Goal: Task Accomplishment & Management: Use online tool/utility

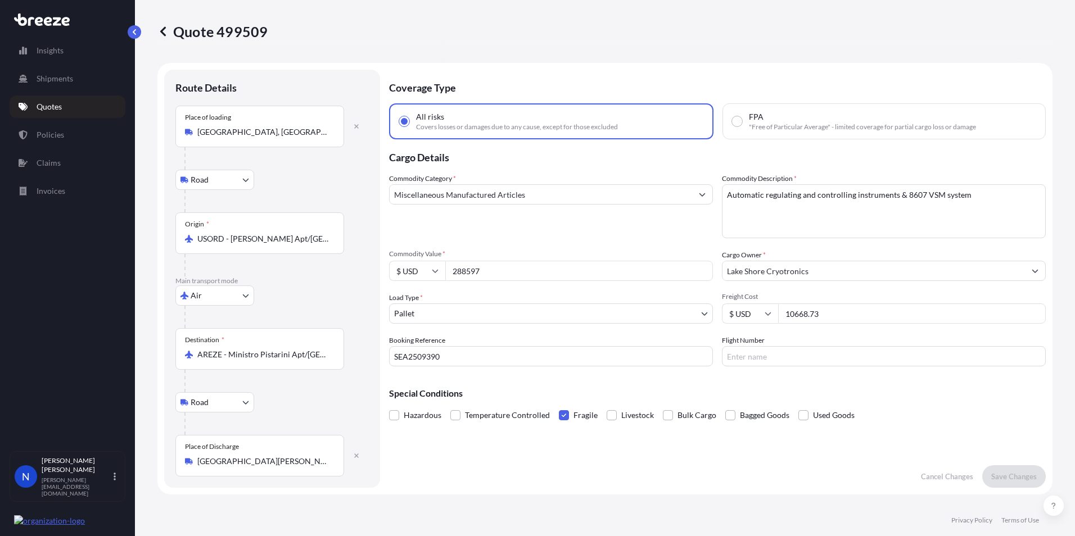
select select "Road"
select select "Air"
select select "Road"
select select "1"
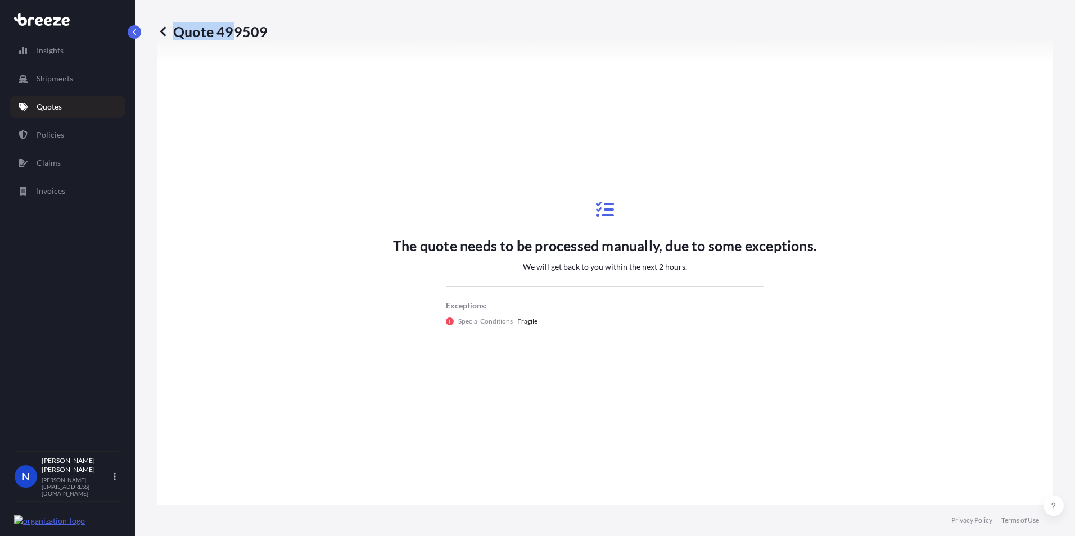
scroll to position [625, 0]
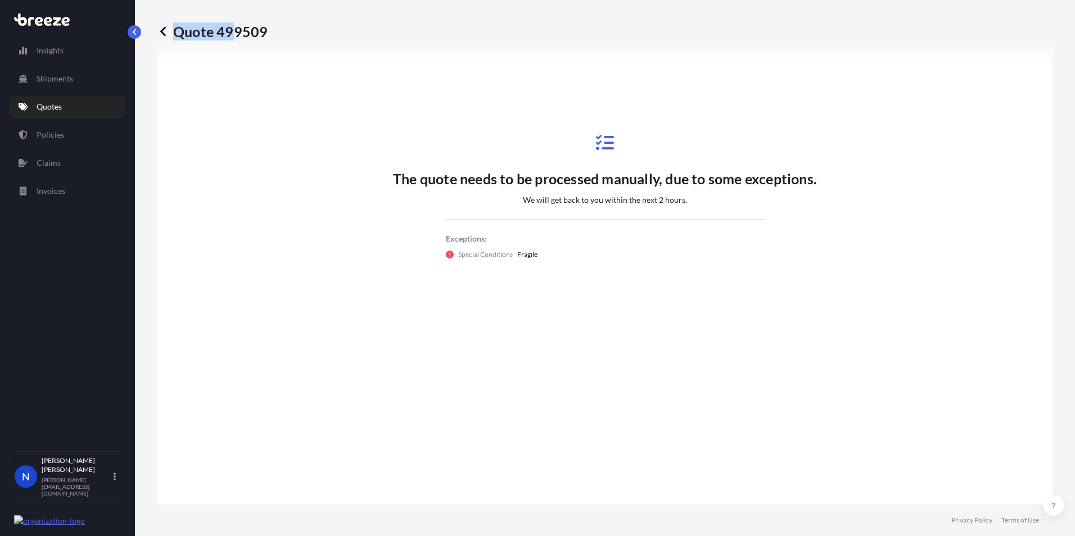
click at [28, 109] on link "Quotes" at bounding box center [68, 107] width 116 height 22
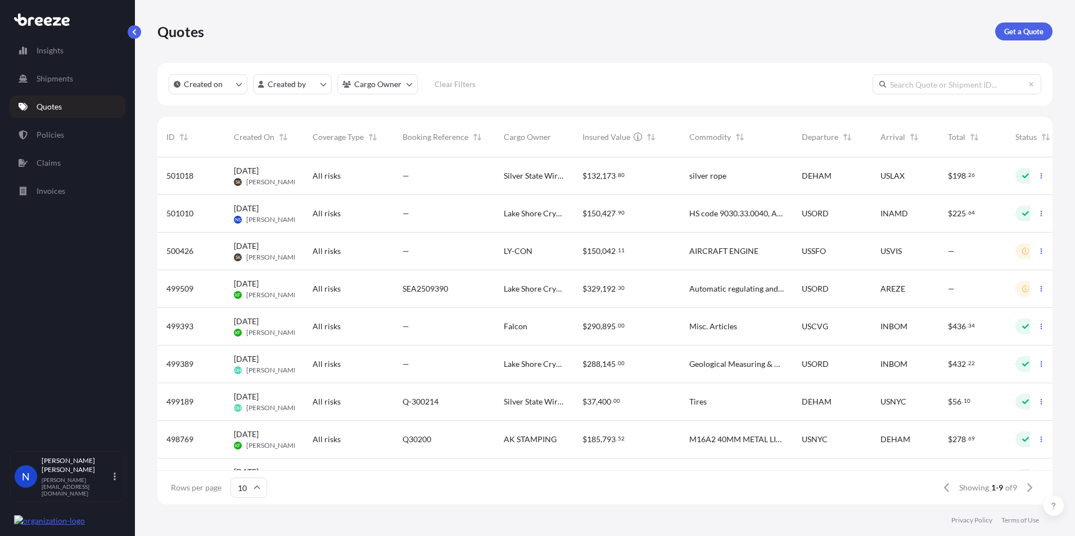
scroll to position [345, 887]
click at [671, 290] on div "$ 329 , 192 . 30" at bounding box center [626, 288] width 89 height 11
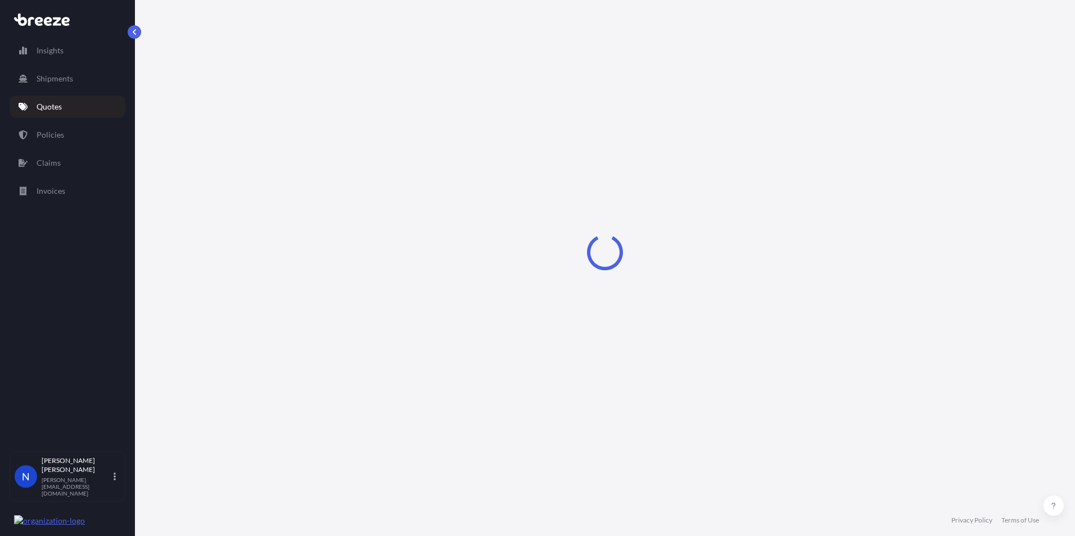
select select "Road"
select select "Air"
select select "Road"
select select "1"
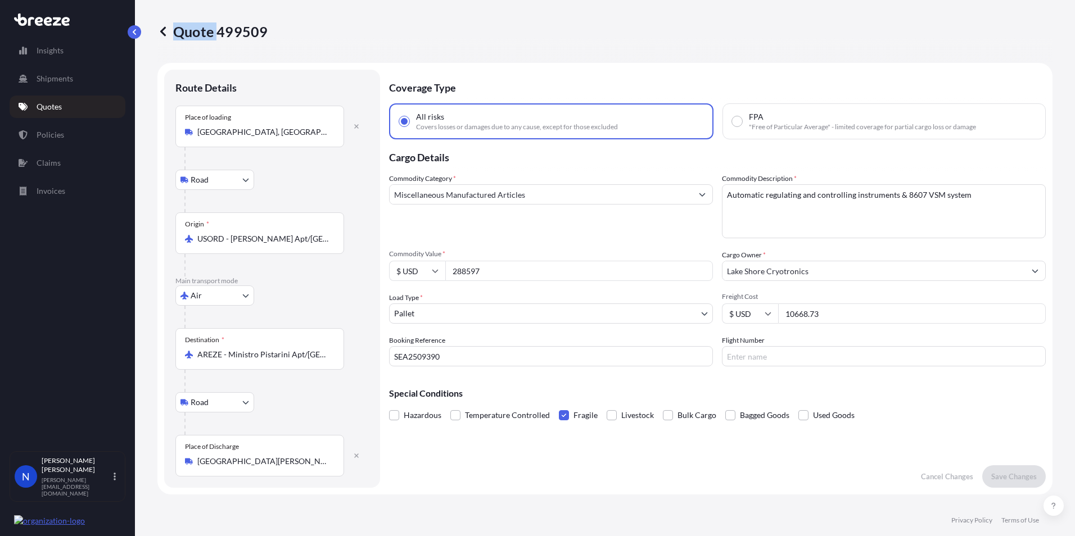
drag, startPoint x: 259, startPoint y: 31, endPoint x: 220, endPoint y: 29, distance: 38.3
click at [220, 29] on div "Quote 499509" at bounding box center [604, 31] width 895 height 18
drag, startPoint x: 220, startPoint y: 29, endPoint x: 469, endPoint y: 57, distance: 250.1
click at [498, 53] on div "Quote 499509" at bounding box center [604, 31] width 895 height 63
drag, startPoint x: 263, startPoint y: 31, endPoint x: 219, endPoint y: 33, distance: 43.9
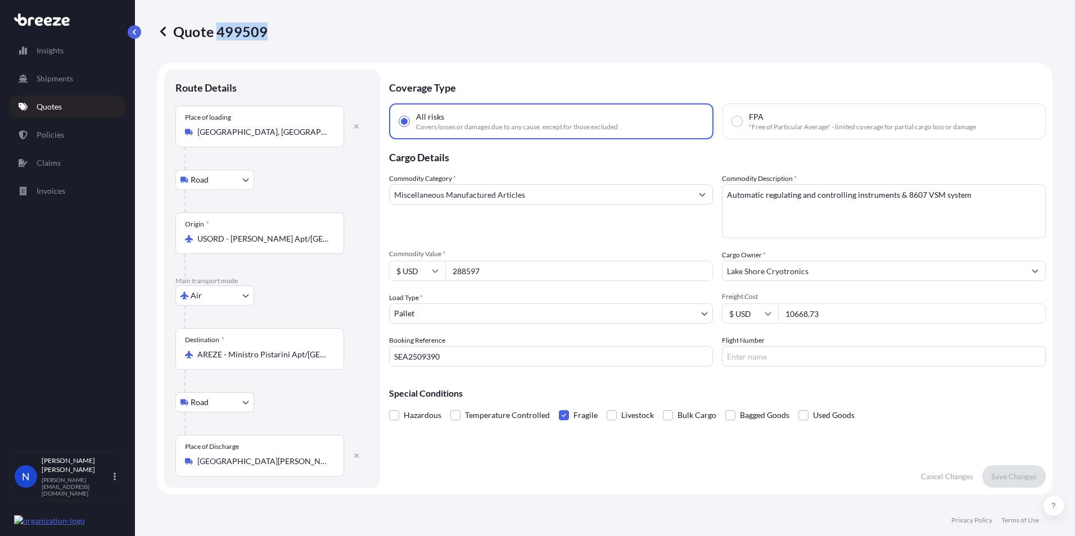
click at [219, 33] on p "Quote 499509" at bounding box center [212, 31] width 110 height 18
copy p "499509"
click at [159, 36] on icon at bounding box center [162, 31] width 11 height 11
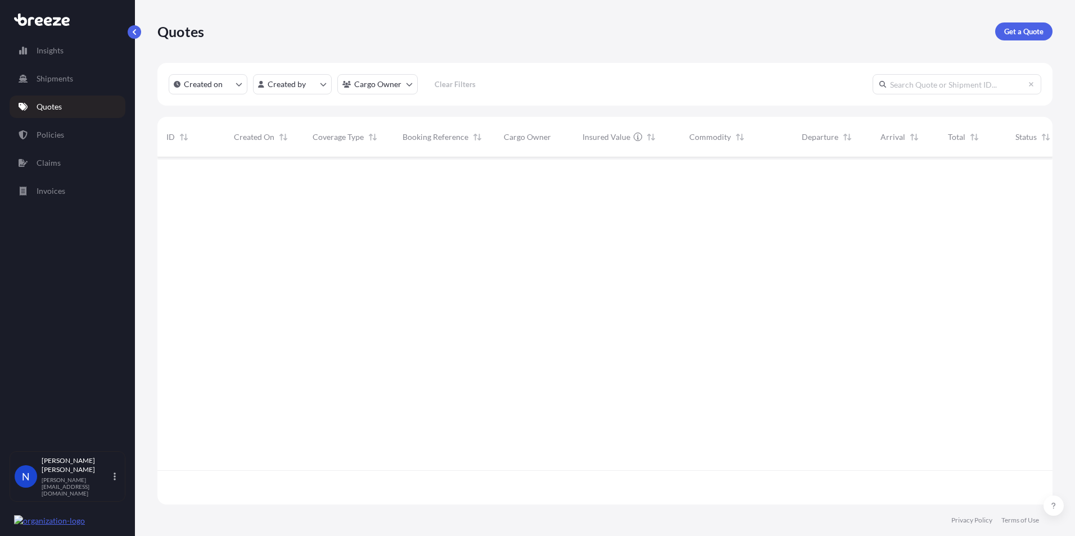
scroll to position [345, 887]
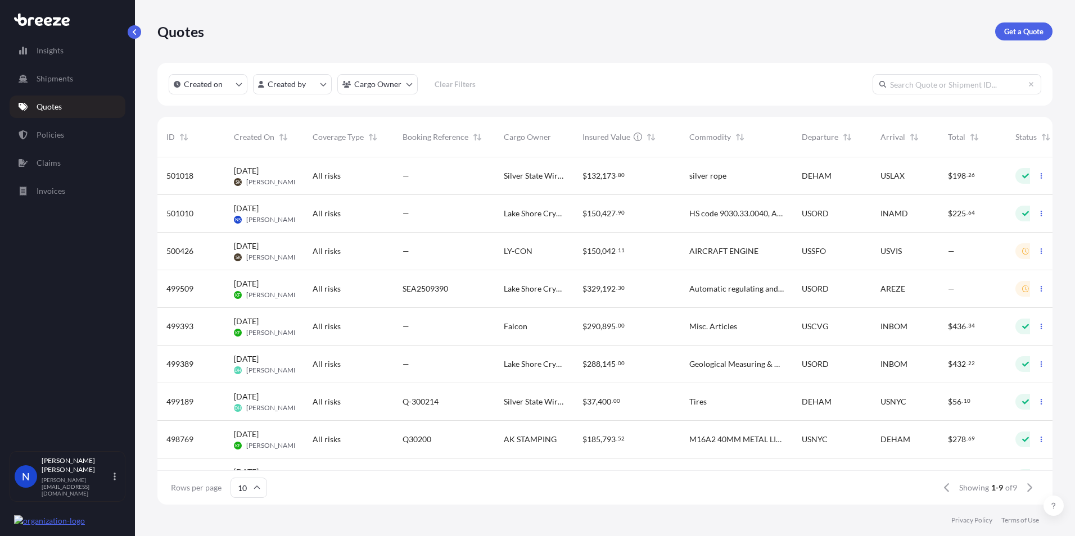
click at [322, 296] on div "All risks" at bounding box center [349, 289] width 90 height 38
select select "Road"
select select "Air"
select select "Road"
select select "1"
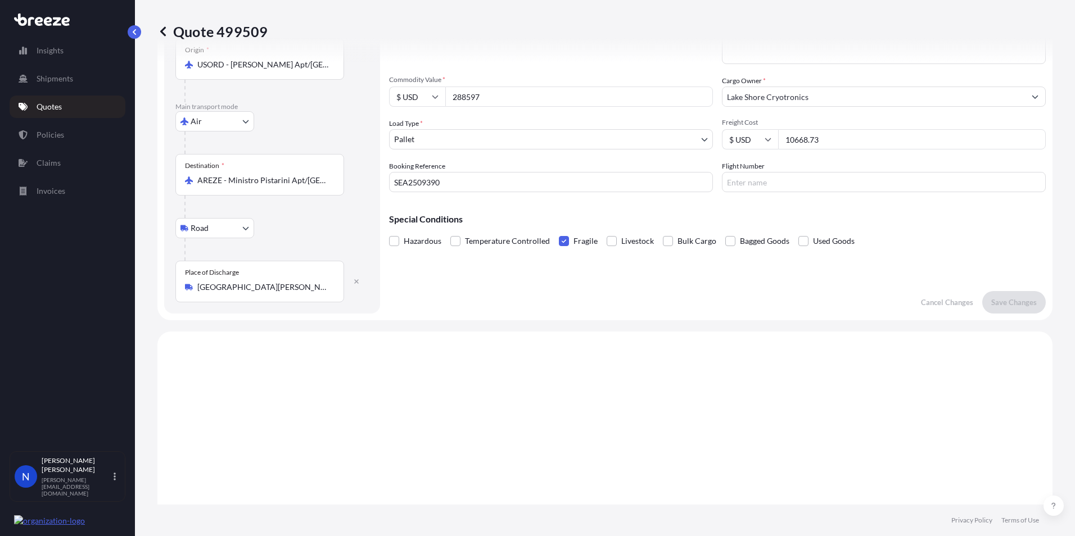
scroll to position [119, 0]
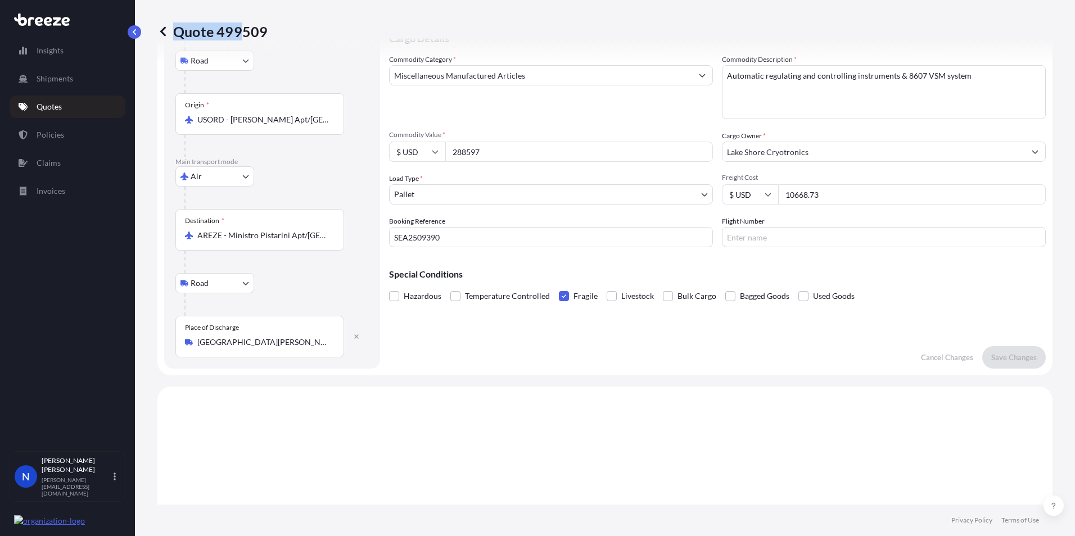
drag, startPoint x: 272, startPoint y: 29, endPoint x: 246, endPoint y: 33, distance: 26.1
click at [246, 33] on div "Quote 499509" at bounding box center [604, 31] width 895 height 18
drag, startPoint x: 246, startPoint y: 33, endPoint x: 288, endPoint y: 37, distance: 42.4
click at [288, 37] on div "Quote 499509" at bounding box center [604, 31] width 895 height 18
drag, startPoint x: 269, startPoint y: 33, endPoint x: 235, endPoint y: 35, distance: 34.3
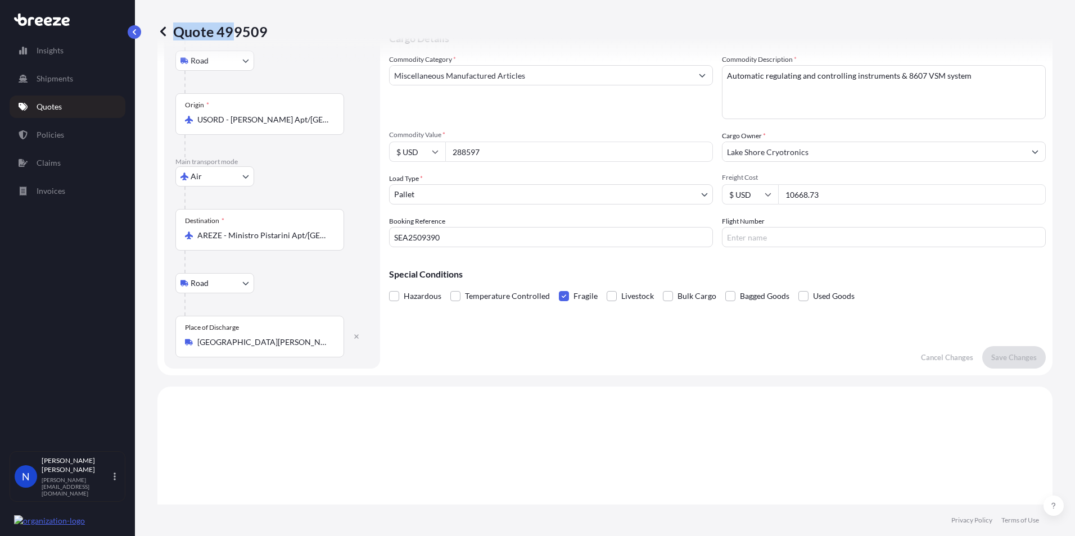
click at [235, 35] on div "Quote 499509" at bounding box center [604, 31] width 895 height 18
copy p "Quote 49"
click at [219, 30] on p "Quote 499509" at bounding box center [212, 31] width 110 height 18
drag, startPoint x: 218, startPoint y: 33, endPoint x: 269, endPoint y: 34, distance: 51.7
click at [269, 34] on div "Quote 499509" at bounding box center [604, 31] width 895 height 18
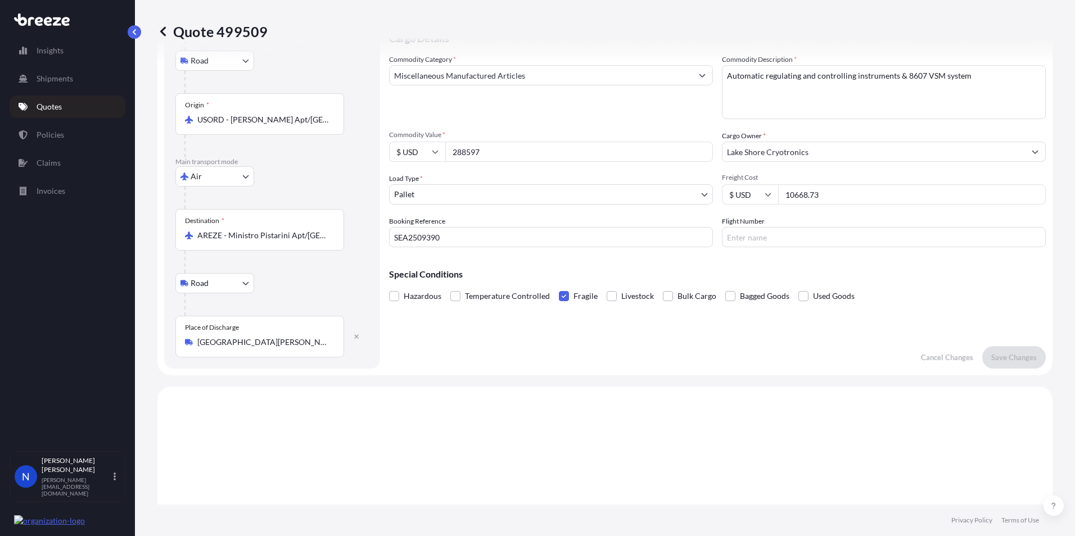
drag, startPoint x: 269, startPoint y: 34, endPoint x: 245, endPoint y: 33, distance: 24.8
click at [245, 33] on p "Quote 499509" at bounding box center [212, 31] width 110 height 18
drag, startPoint x: 219, startPoint y: 31, endPoint x: 265, endPoint y: 30, distance: 45.5
click at [265, 30] on p "Quote 499509" at bounding box center [212, 31] width 110 height 18
drag, startPoint x: 265, startPoint y: 30, endPoint x: 252, endPoint y: 30, distance: 12.9
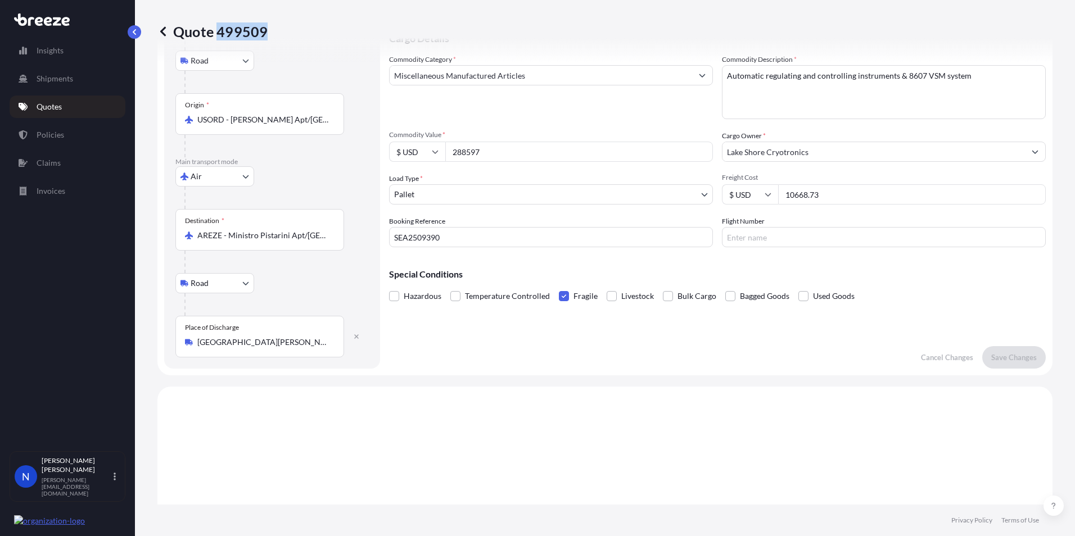
copy p "499509"
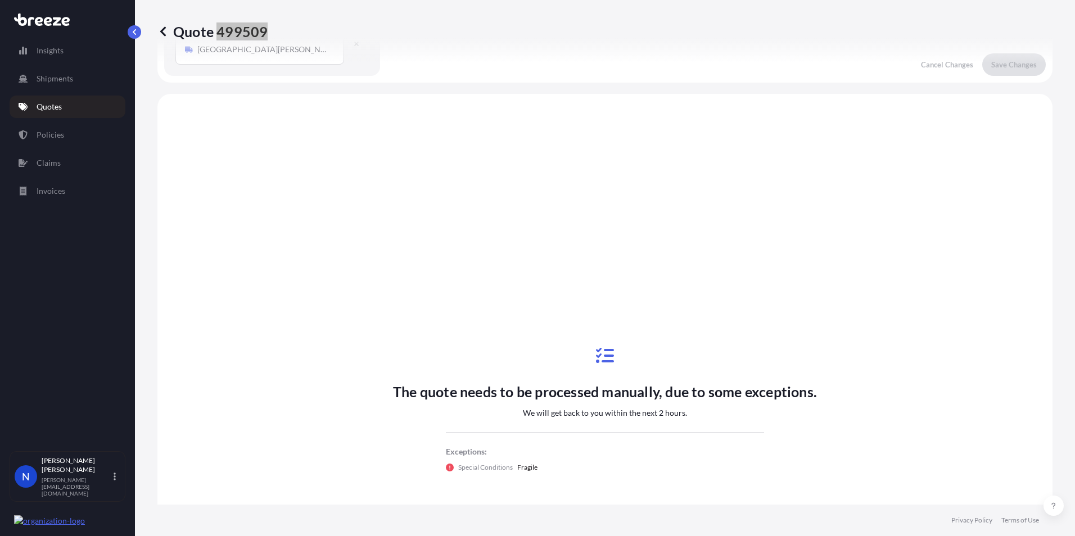
scroll to position [513, 0]
